Goal: Information Seeking & Learning: Learn about a topic

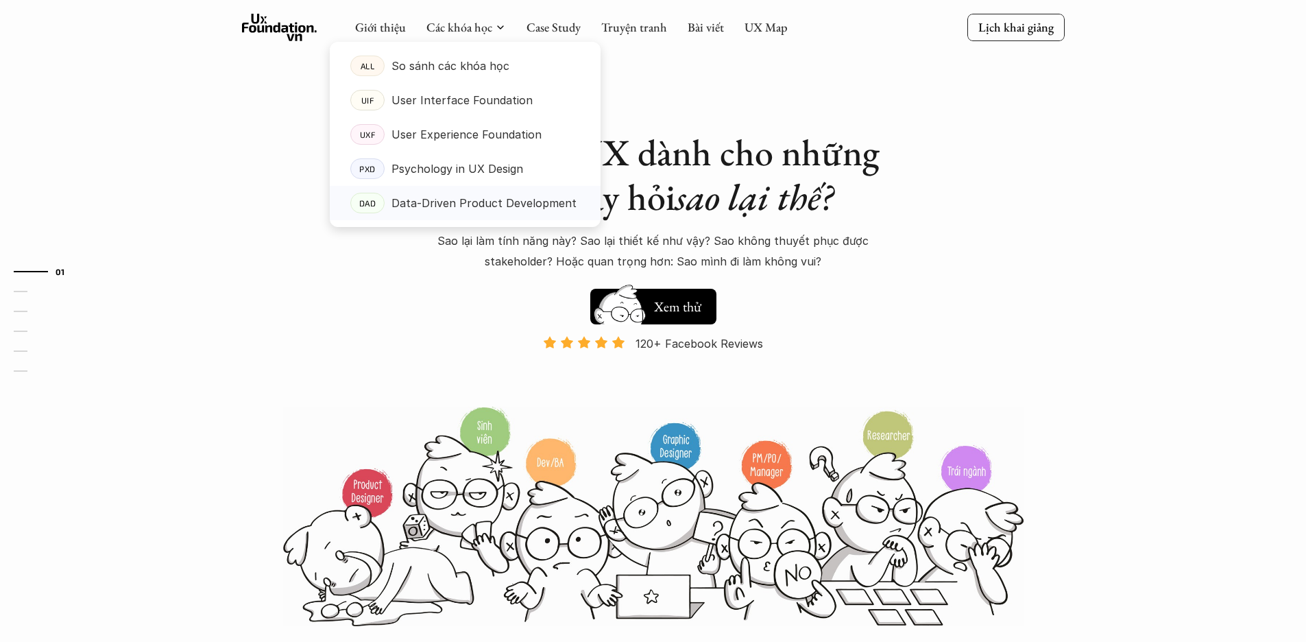
click at [472, 198] on p "Data-Driven Product Development" at bounding box center [484, 203] width 185 height 21
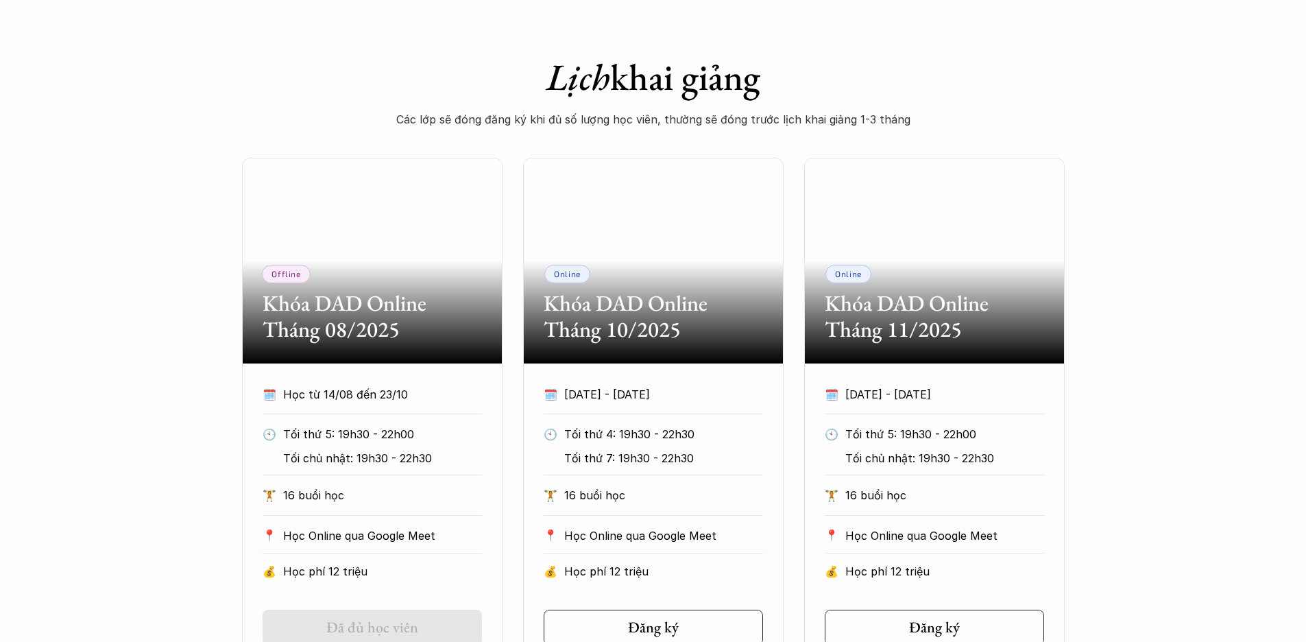
scroll to position [793, 0]
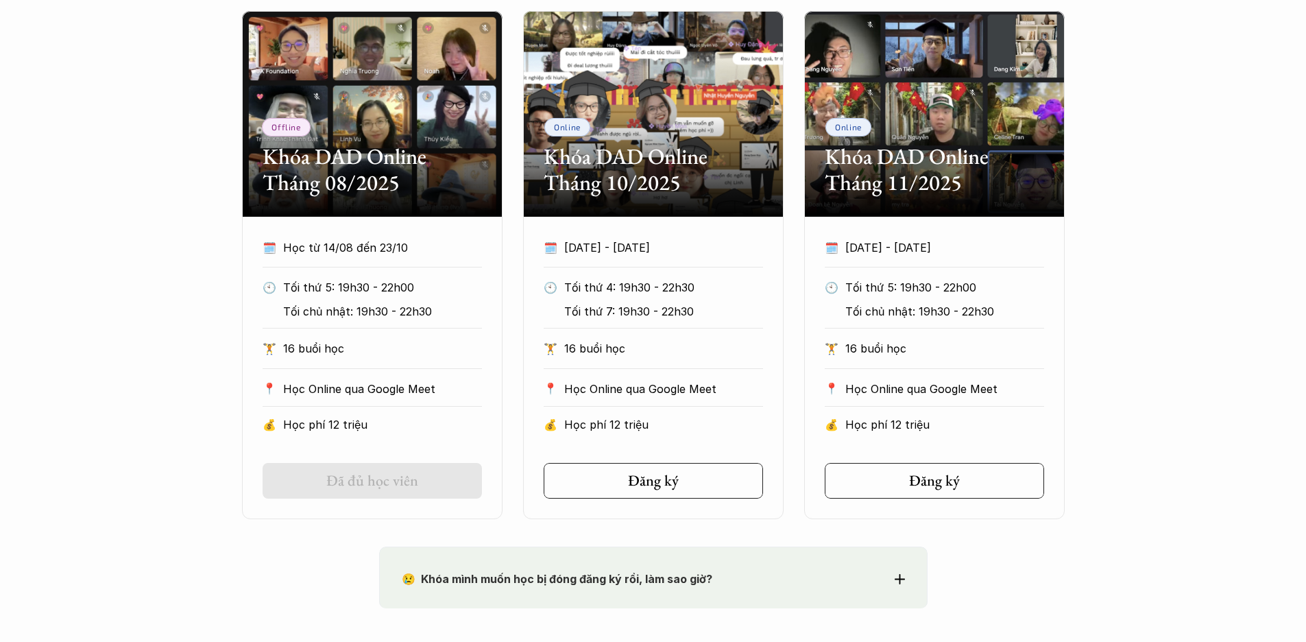
click at [1152, 297] on div "Offline Khóa DAD Online Tháng 08/2025 🗓️ Học từ 14/08 đến 23/10 🕙 Tối thứ 5: 19…" at bounding box center [653, 265] width 1306 height 508
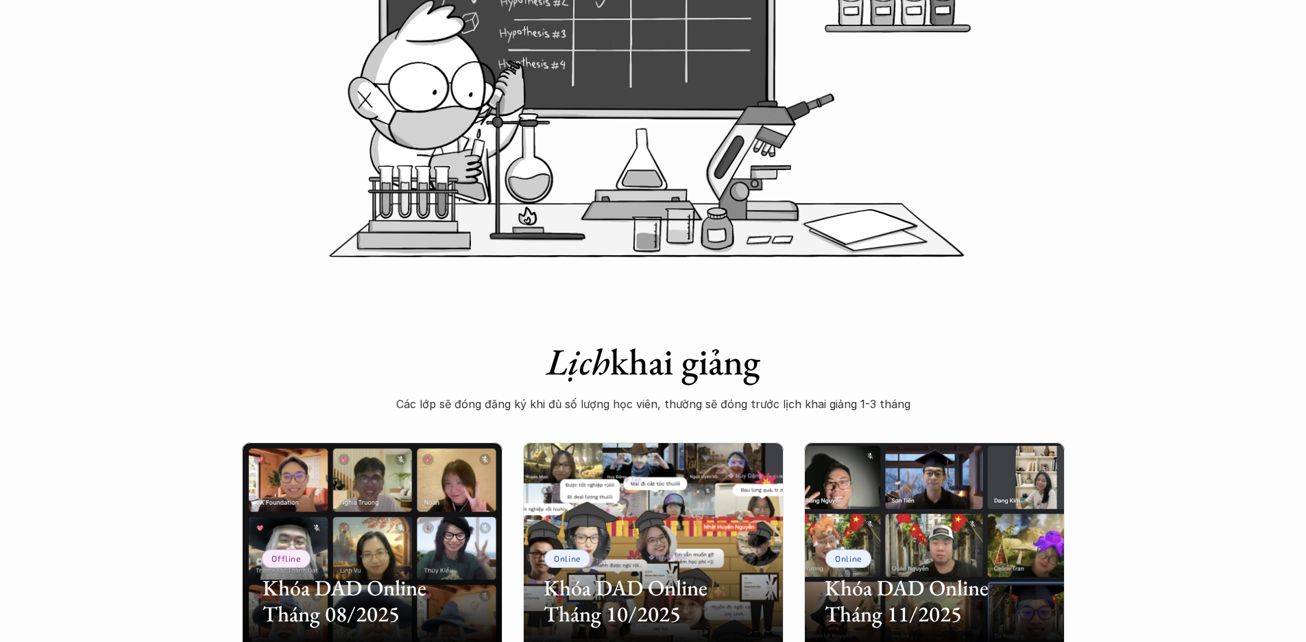
scroll to position [715, 0]
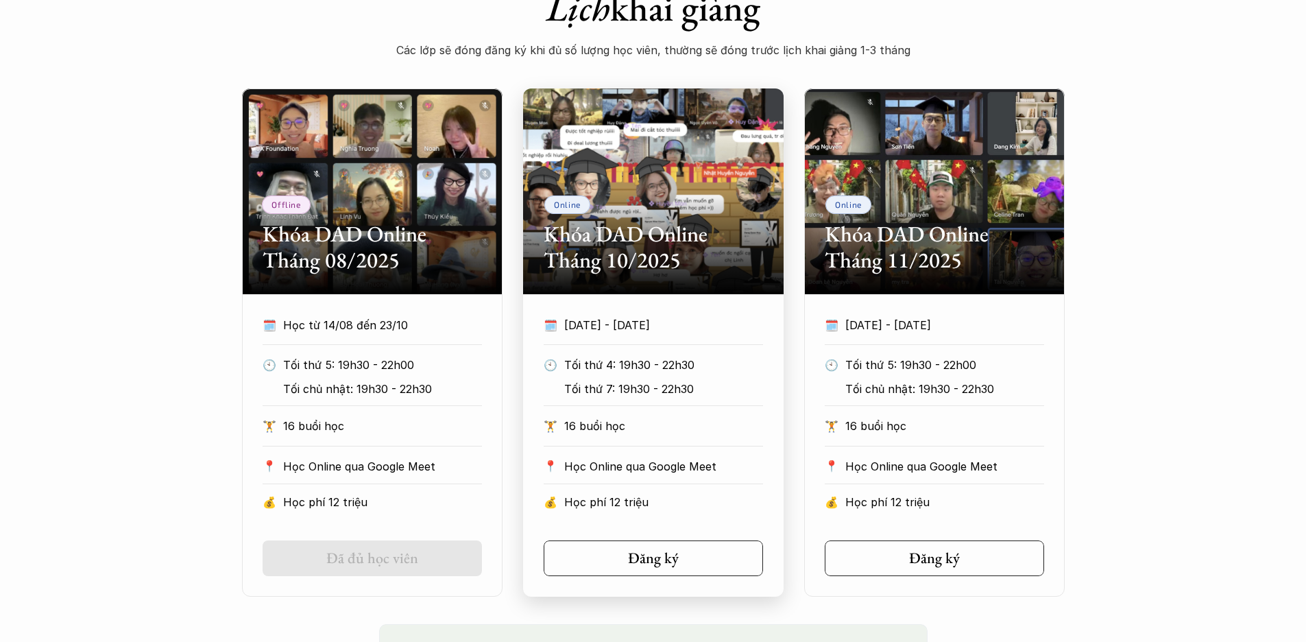
click at [664, 243] on h2 "Khóa DAD Online Tháng 10/2025" at bounding box center [653, 247] width 219 height 53
click at [599, 422] on p "16 buổi học" at bounding box center [663, 426] width 199 height 21
click at [610, 291] on div "Online Khóa DAD Online Tháng 10/2025" at bounding box center [653, 191] width 261 height 206
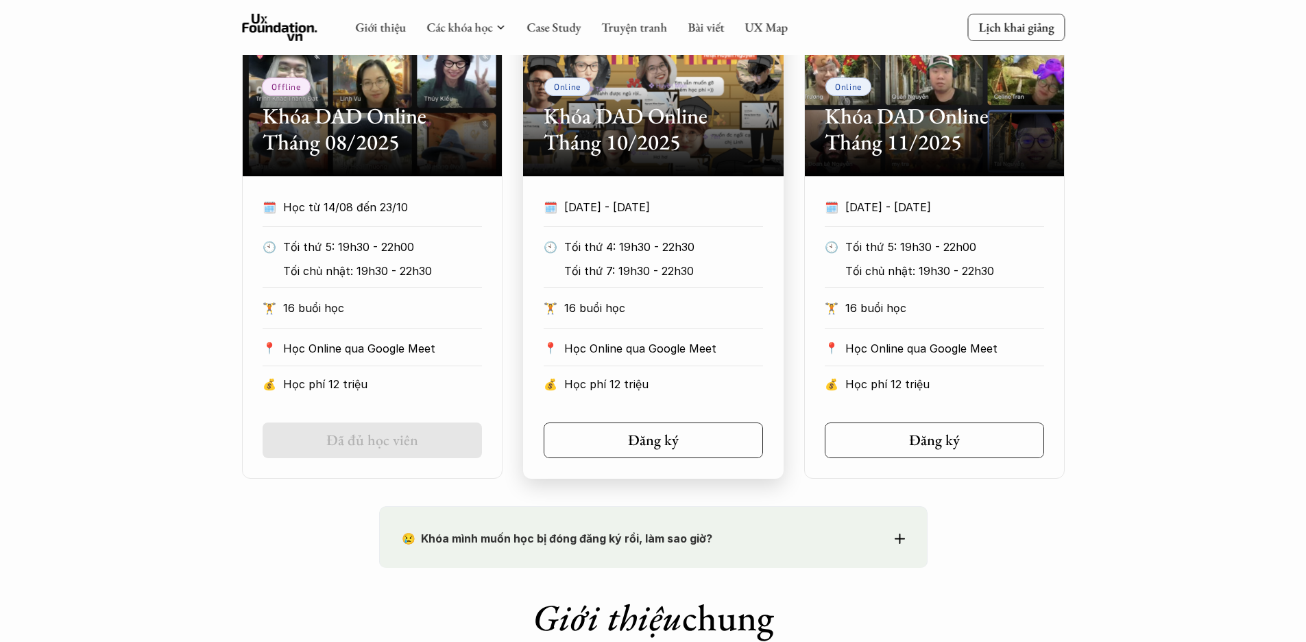
scroll to position [824, 0]
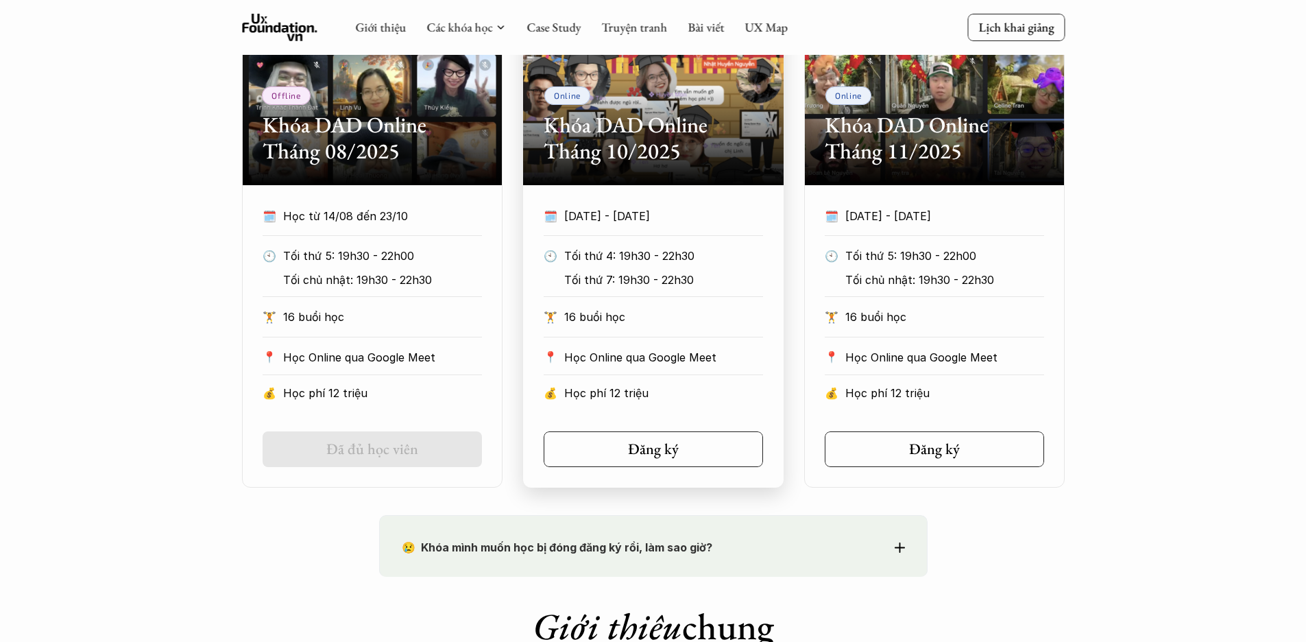
click at [639, 373] on div "📍 Học Online qua Google Meet" at bounding box center [653, 361] width 219 height 28
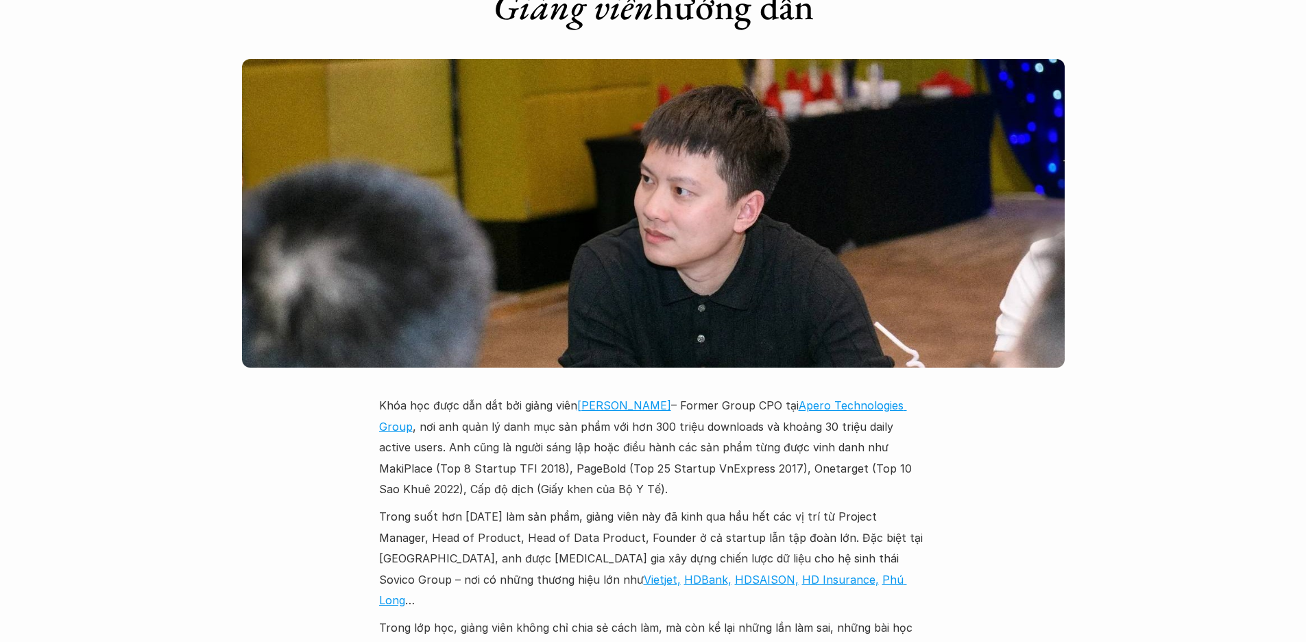
scroll to position [3782, 0]
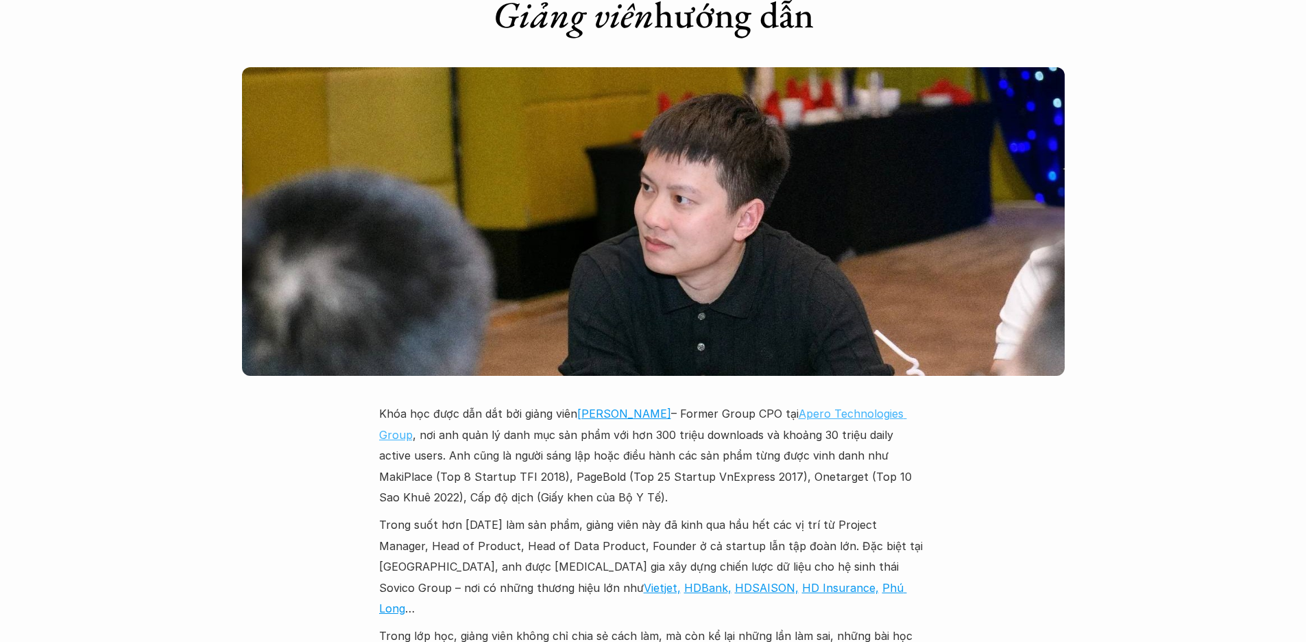
click at [810, 407] on link "Apero Technologies Group" at bounding box center [643, 424] width 528 height 34
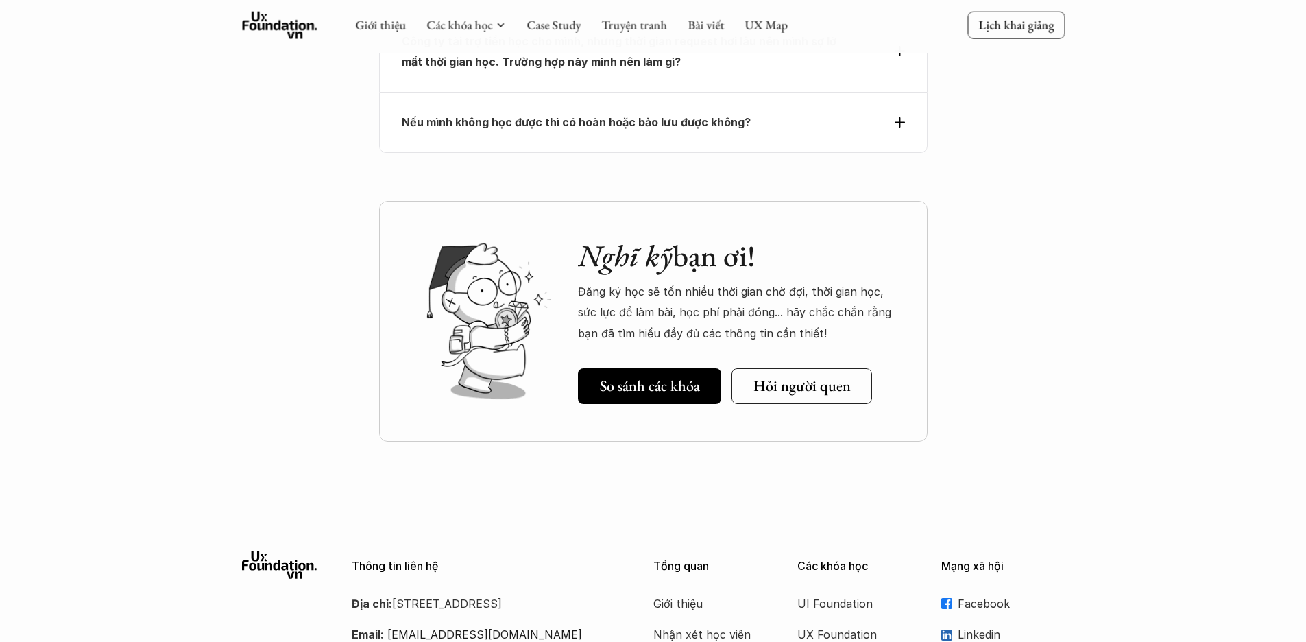
scroll to position [5405, 0]
